Goal: Navigation & Orientation: Find specific page/section

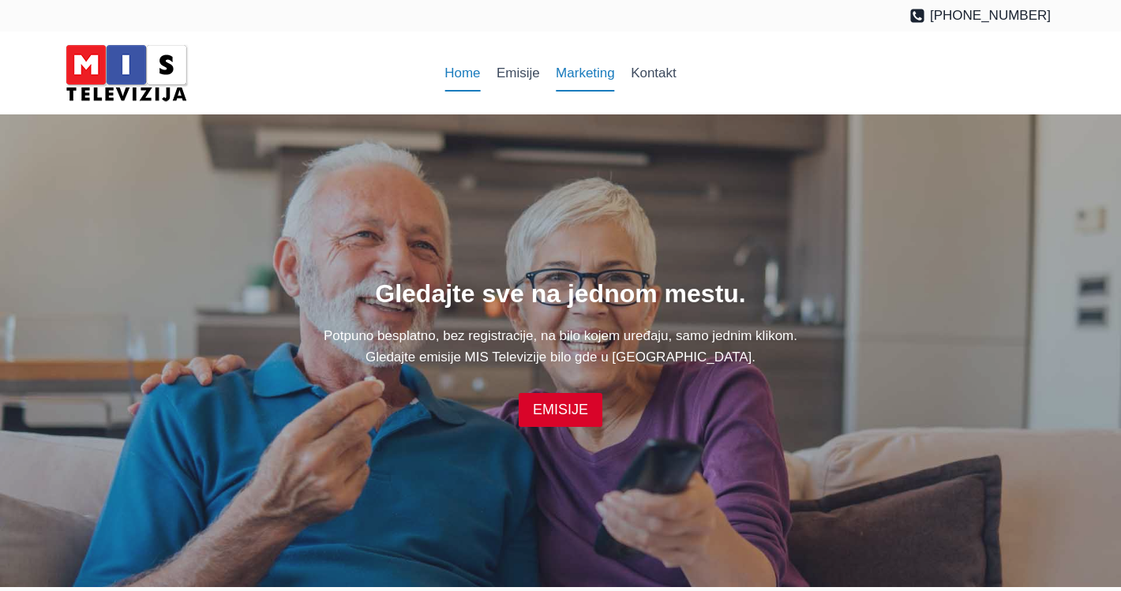
click at [590, 65] on link "Marketing" at bounding box center [585, 73] width 75 height 38
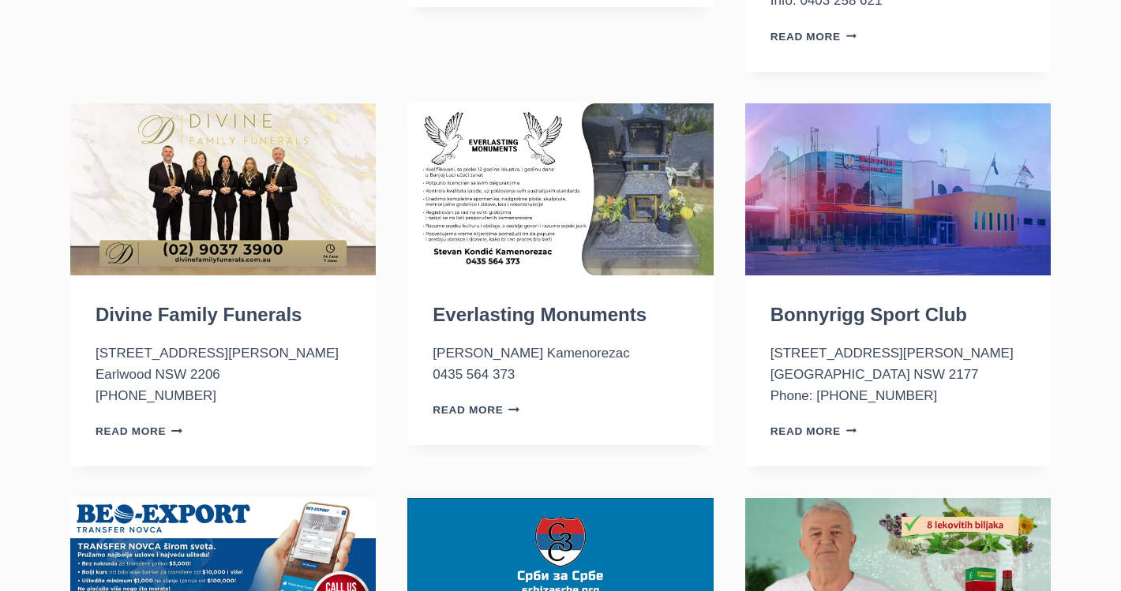
scroll to position [931, 0]
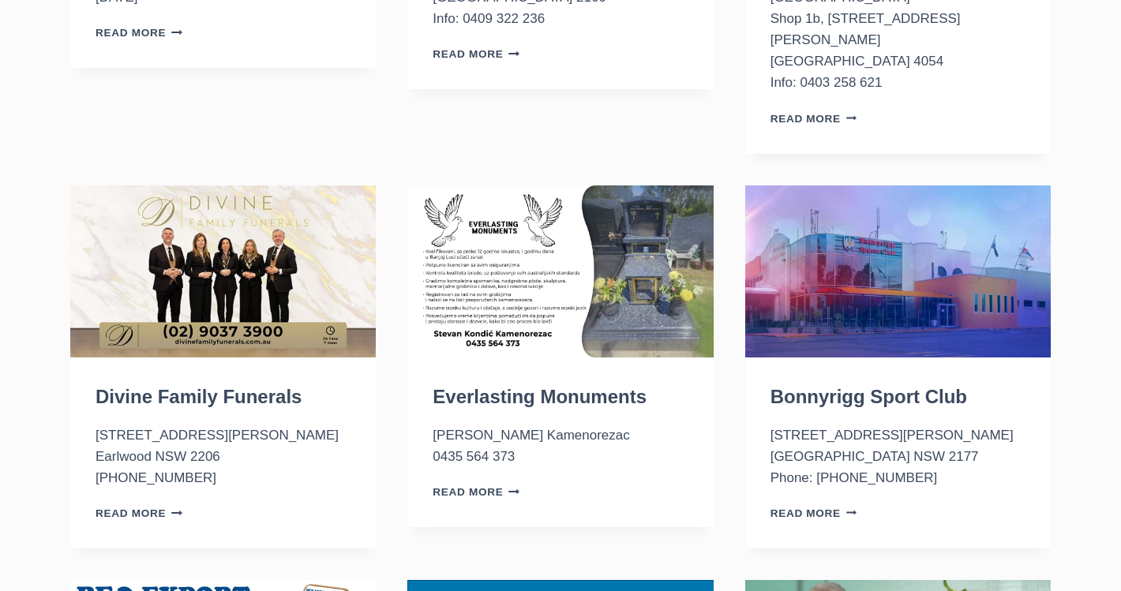
click at [829, 220] on img "Bonnyrigg Sport Club" at bounding box center [898, 272] width 306 height 172
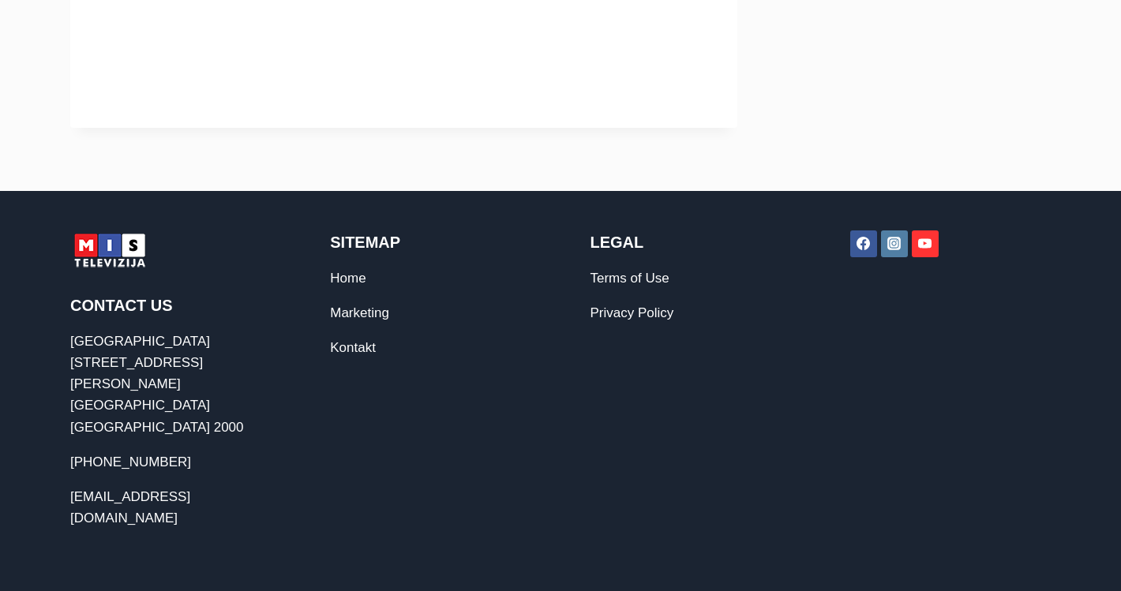
scroll to position [1024, 0]
